Goal: Task Accomplishment & Management: Manage account settings

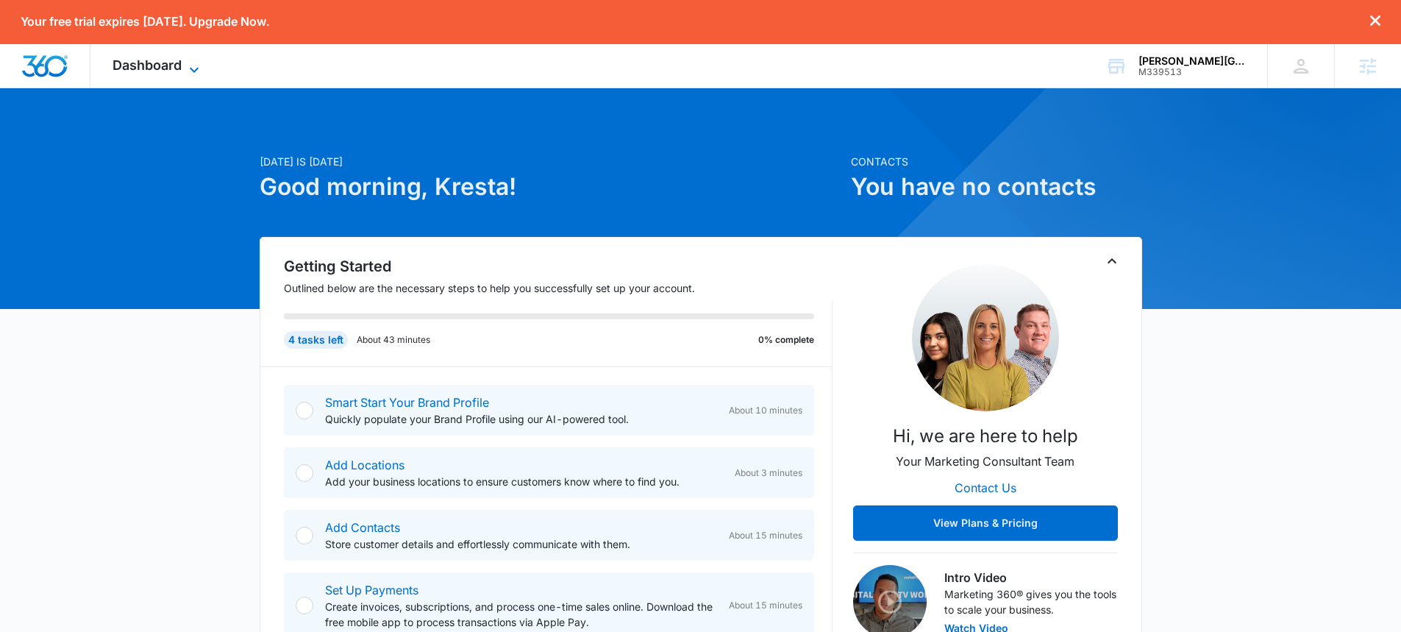
click at [139, 63] on span "Dashboard" at bounding box center [147, 64] width 69 height 15
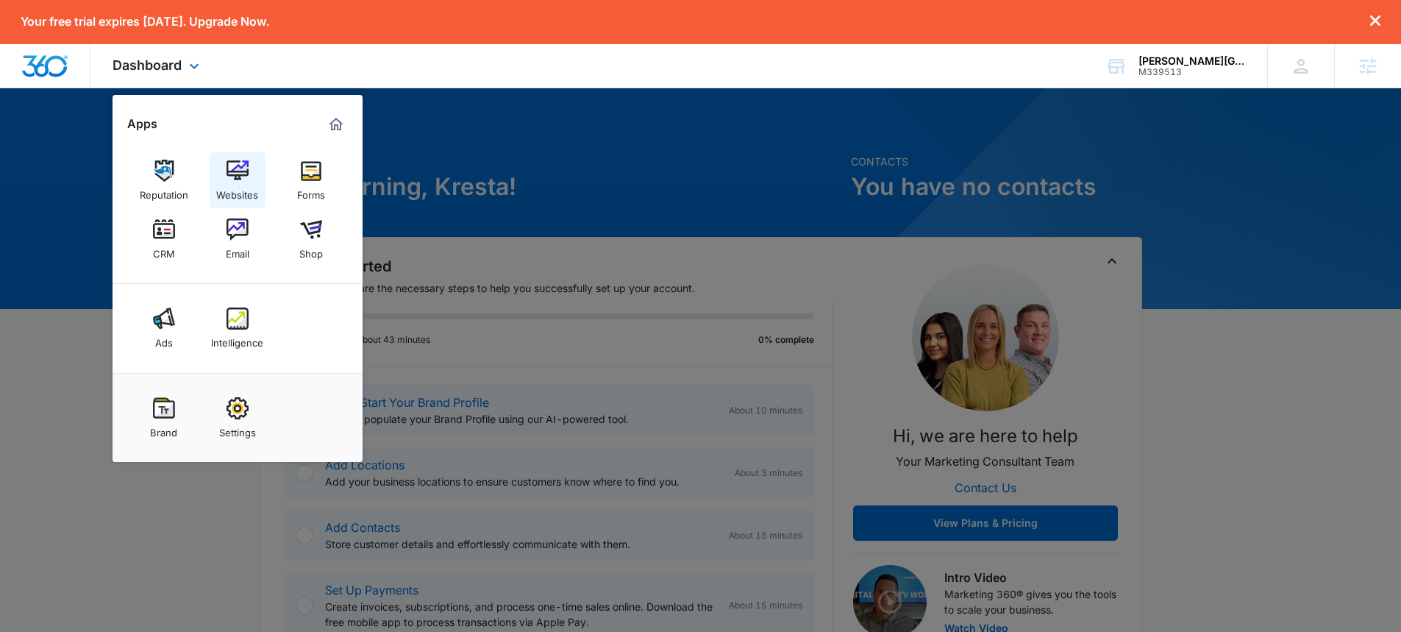
click at [234, 171] on img at bounding box center [238, 171] width 22 height 22
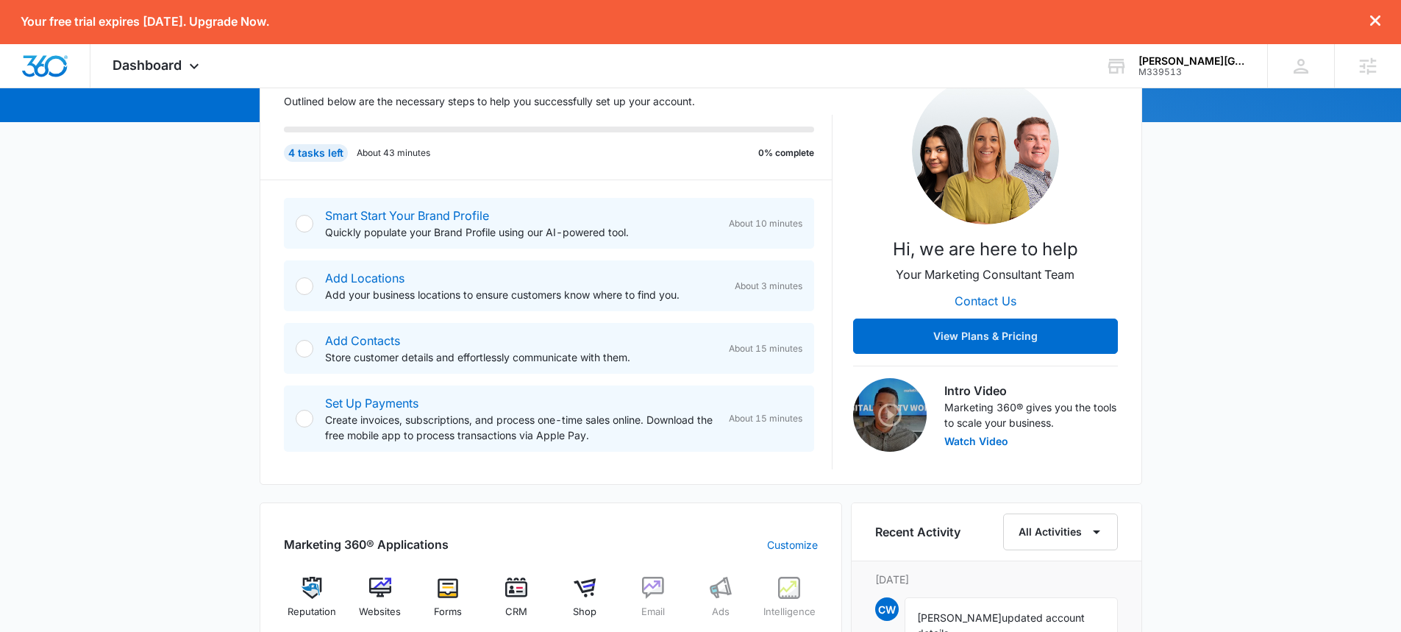
scroll to position [172, 0]
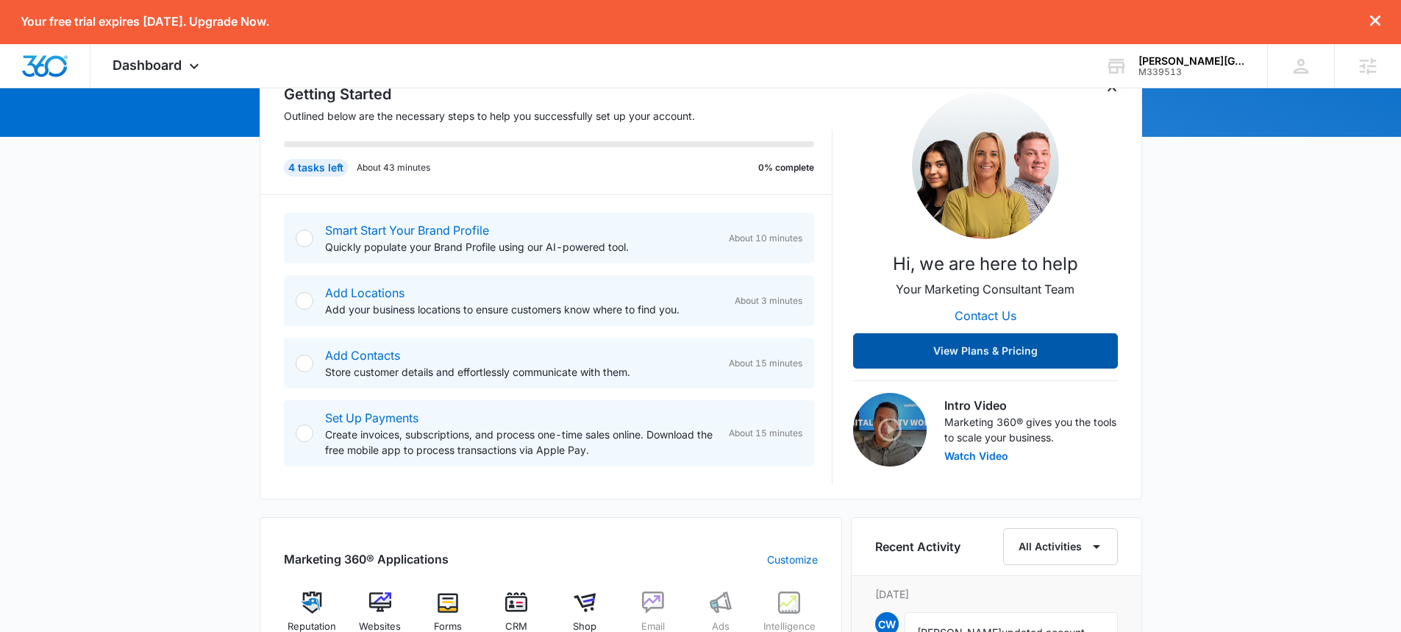
click at [1016, 350] on button "View Plans & Pricing" at bounding box center [985, 350] width 265 height 35
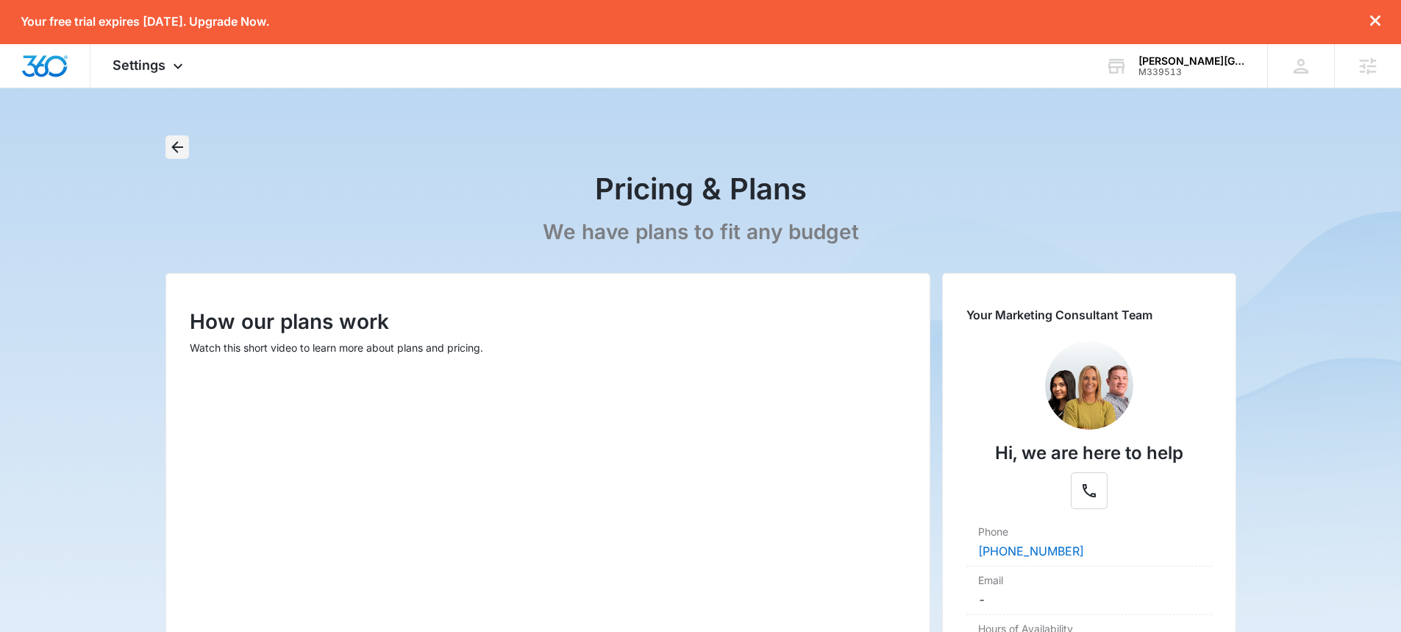
click at [174, 144] on icon "Back" at bounding box center [177, 147] width 12 height 12
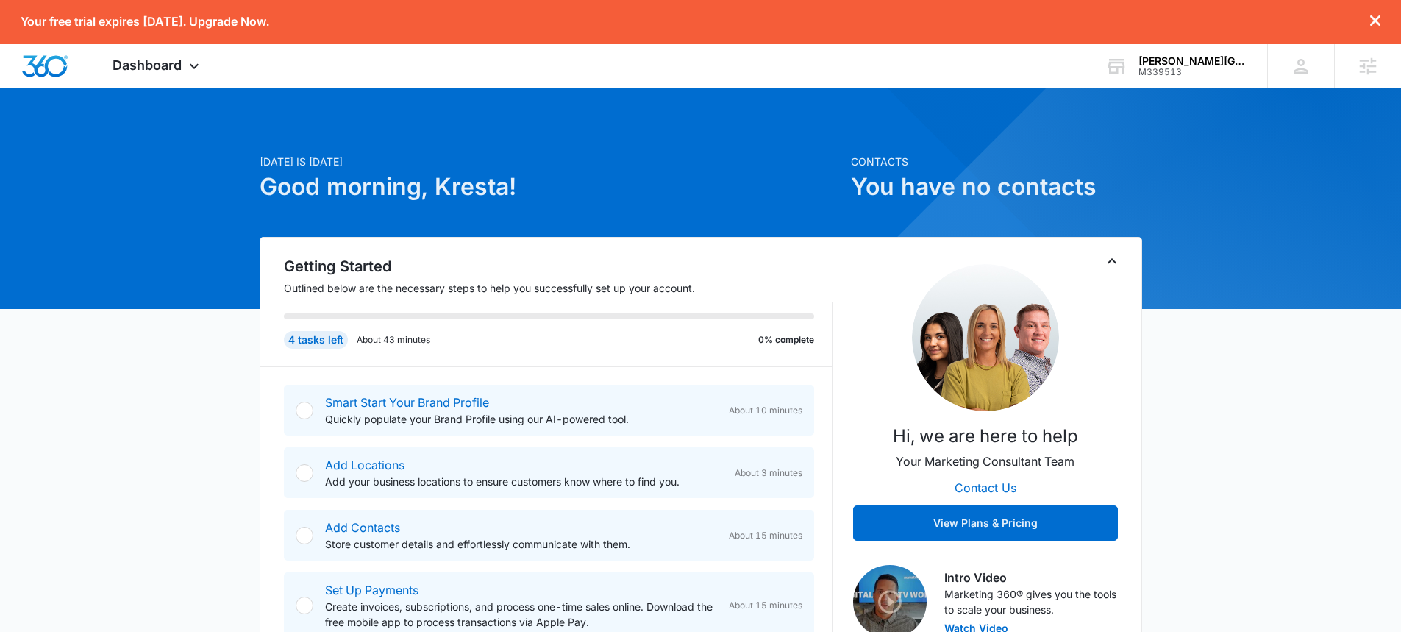
click at [226, 27] on p "Your free trial expires in 14 days. Upgrade Now." at bounding box center [145, 22] width 249 height 14
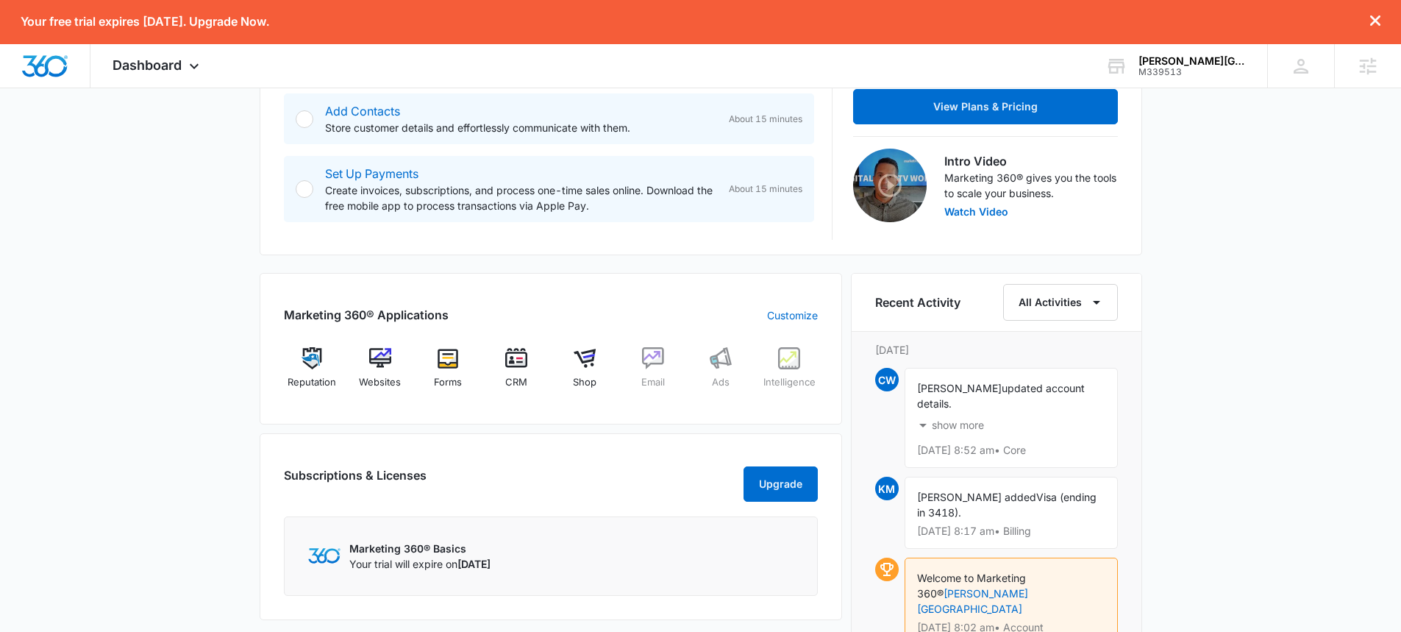
scroll to position [424, 0]
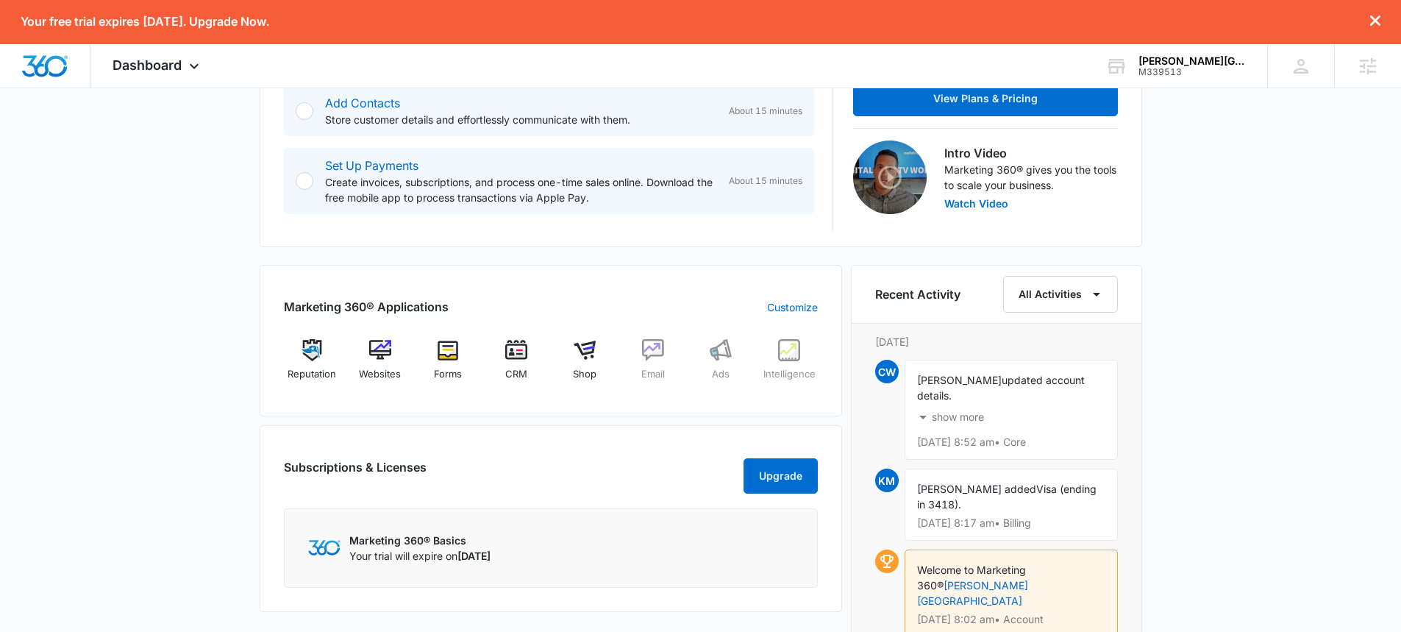
click at [956, 419] on p "show more" at bounding box center [958, 417] width 52 height 10
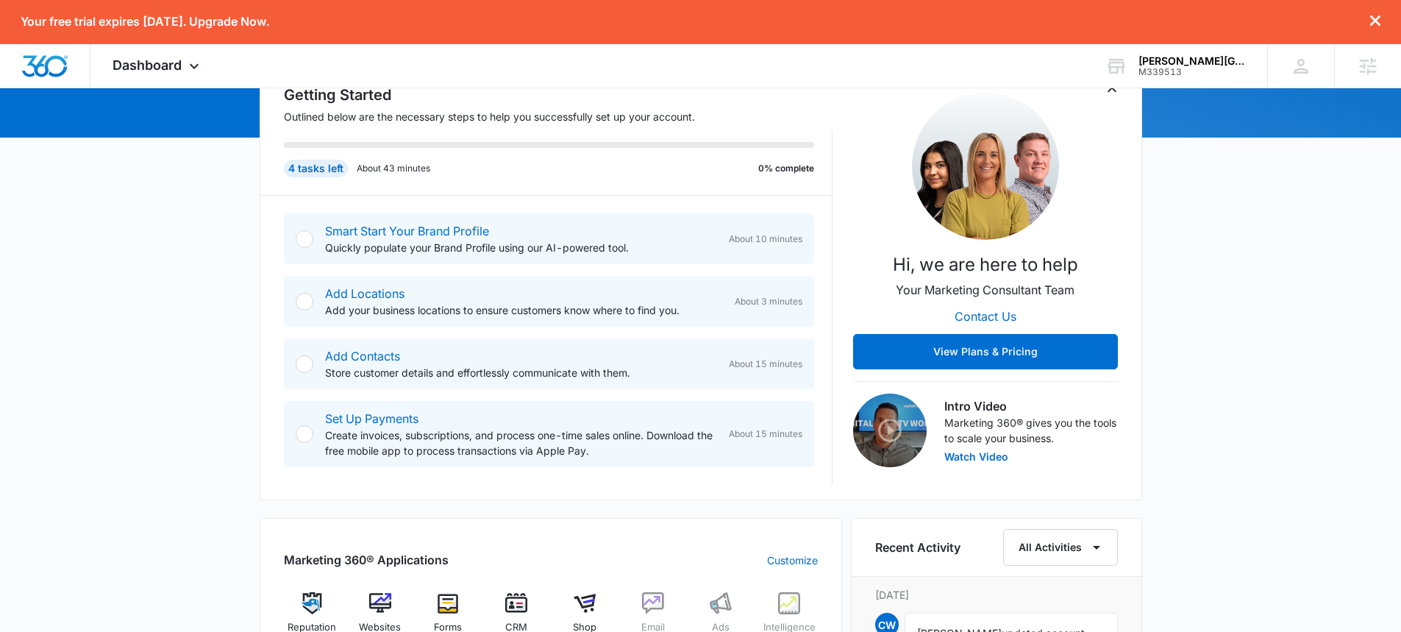
scroll to position [134, 0]
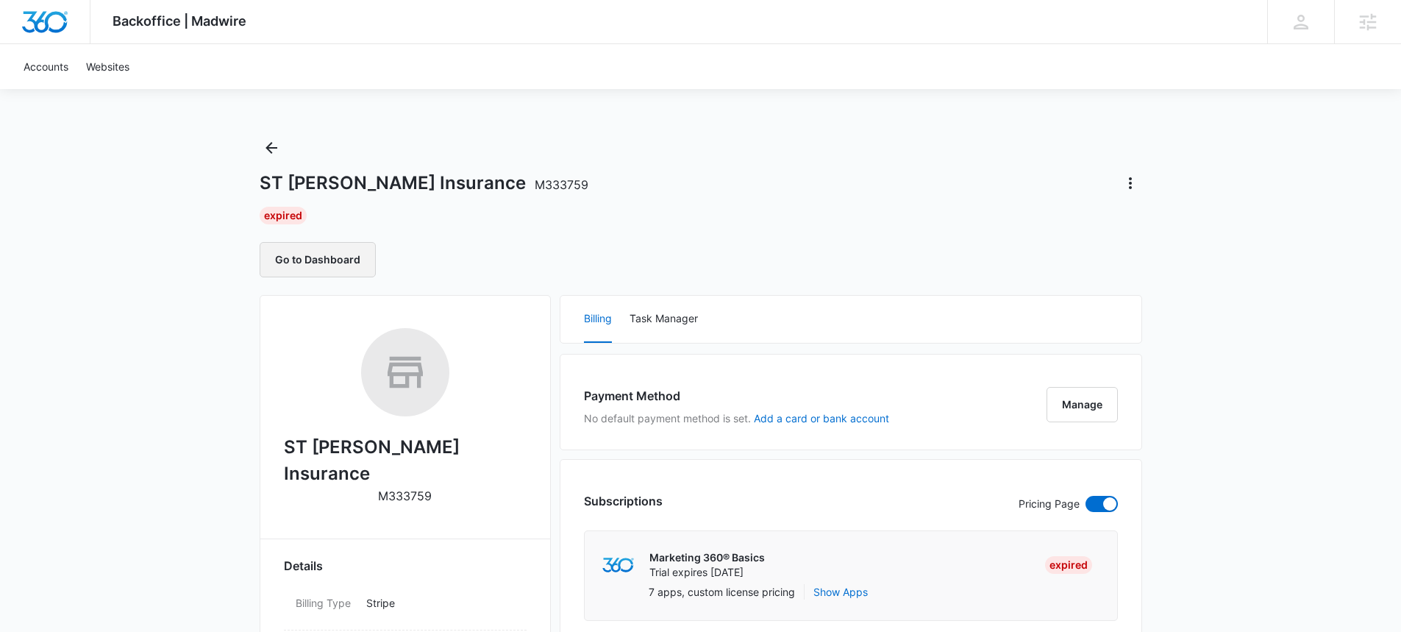
click at [319, 263] on button "Go to Dashboard" at bounding box center [318, 259] width 116 height 35
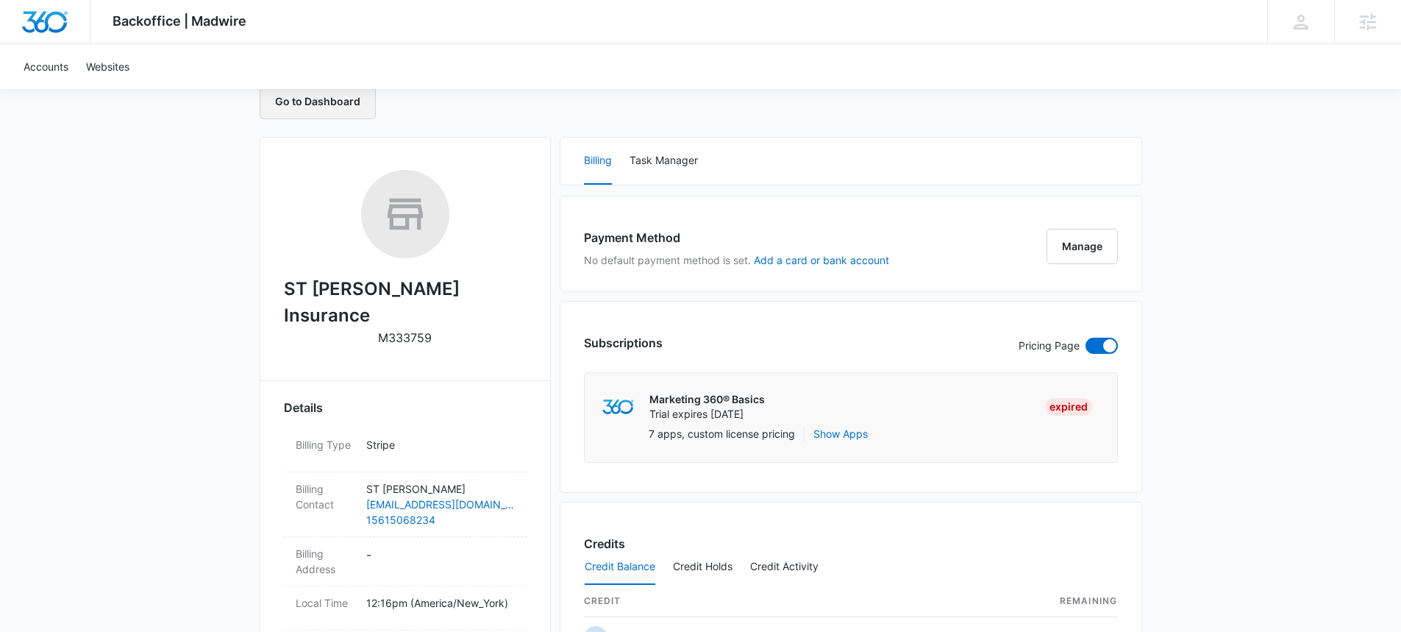
scroll to position [215, 0]
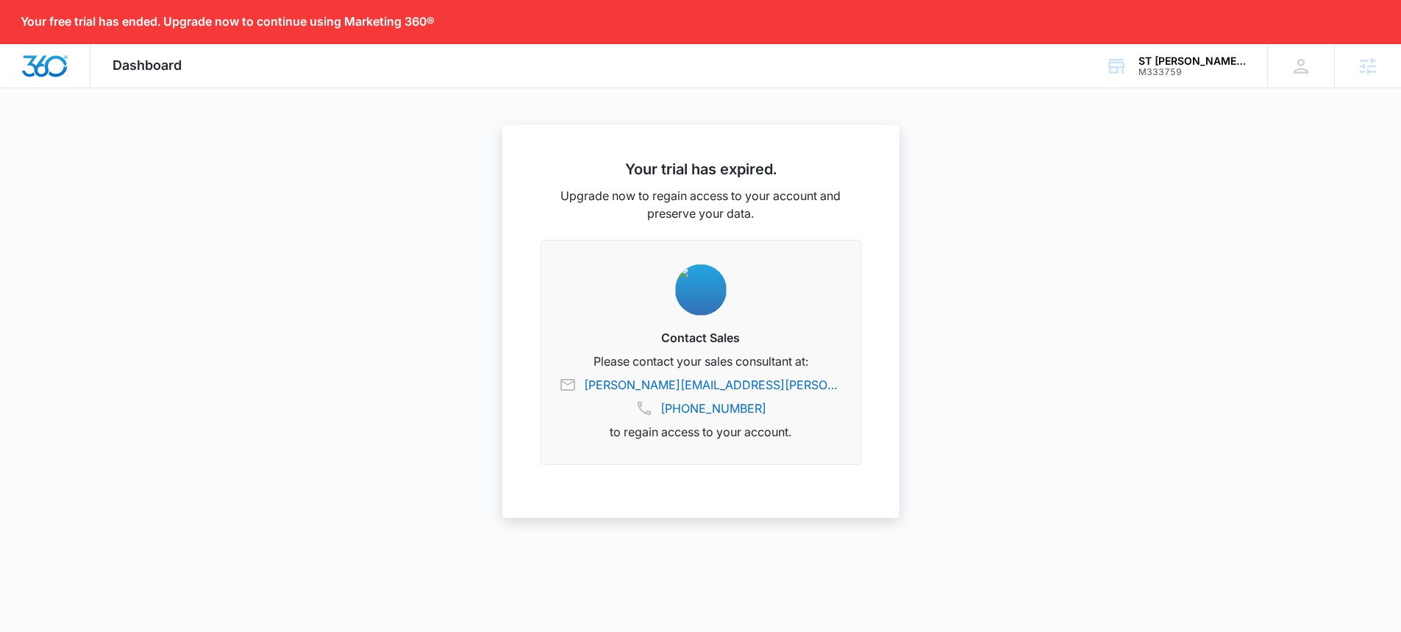
click at [154, 68] on span "Dashboard" at bounding box center [147, 64] width 69 height 15
click at [151, 68] on span "Dashboard" at bounding box center [147, 64] width 69 height 15
click at [38, 68] on img "Dashboard" at bounding box center [44, 66] width 47 height 22
click at [154, 66] on span "Dashboard" at bounding box center [147, 64] width 69 height 15
